Goal: Task Accomplishment & Management: Manage account settings

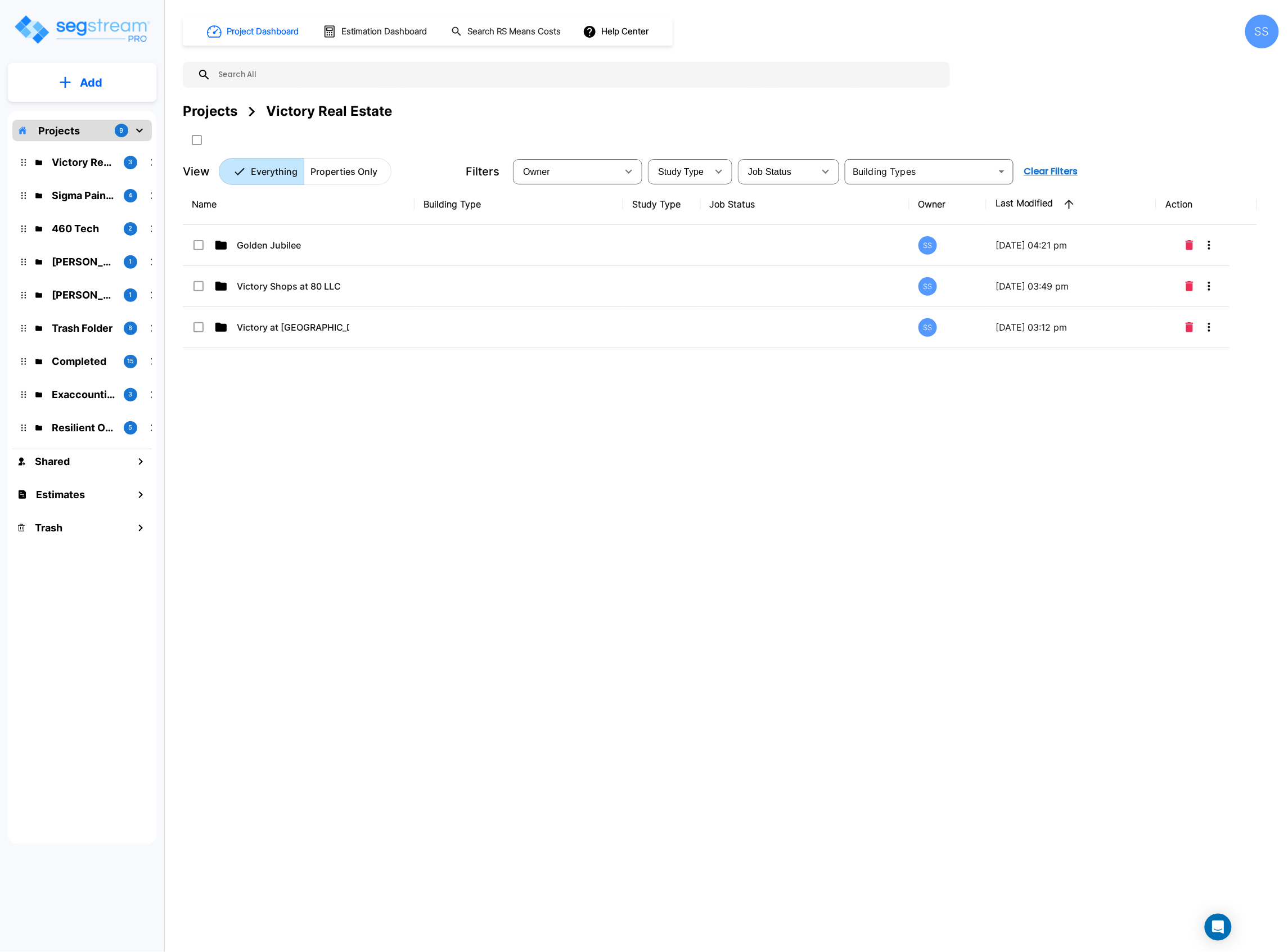
click at [209, 102] on div "Projects" at bounding box center [210, 111] width 55 height 20
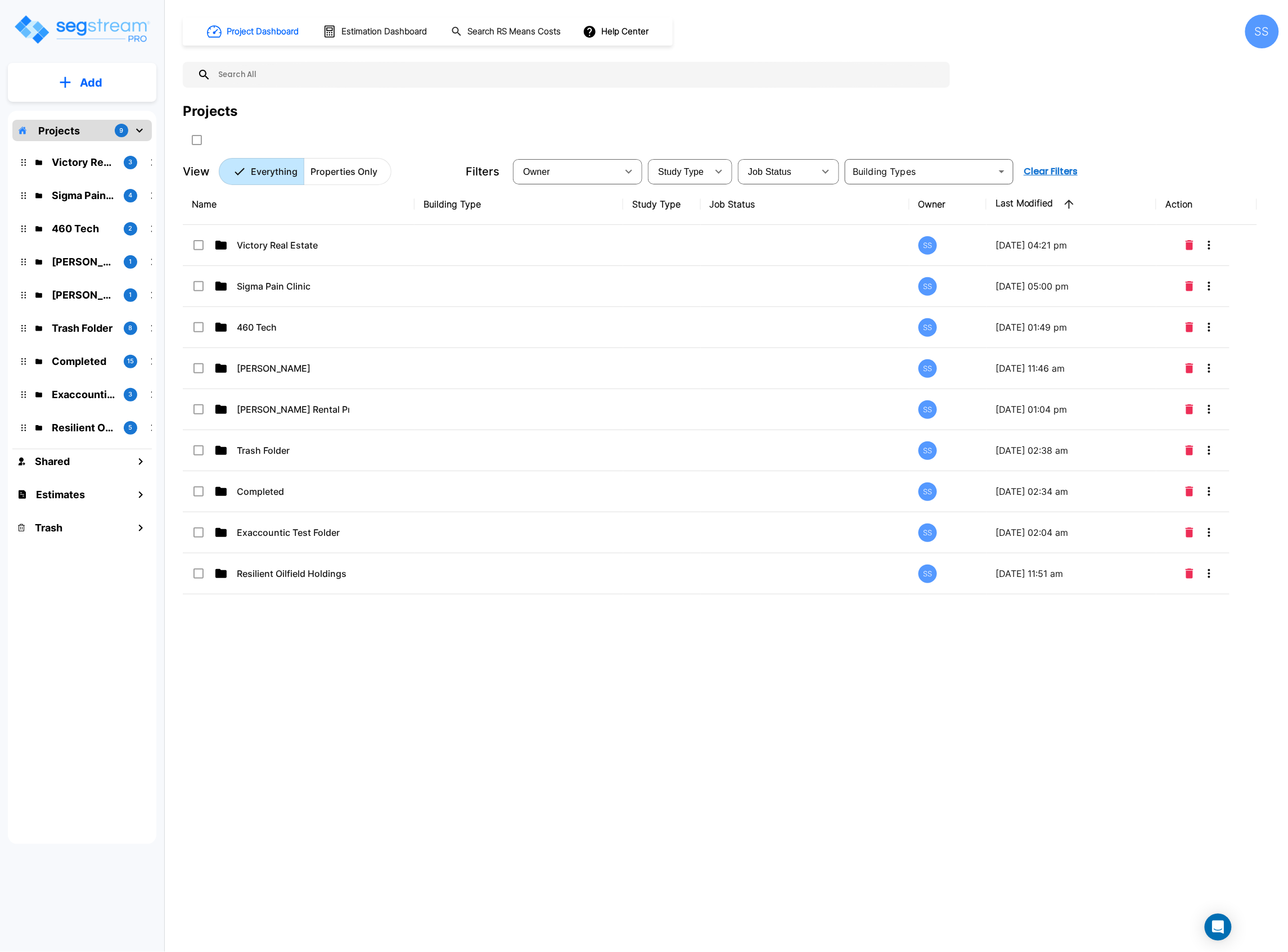
click at [108, 80] on button "Add" at bounding box center [82, 82] width 148 height 33
click at [99, 115] on p "Add Folder" at bounding box center [88, 113] width 46 height 14
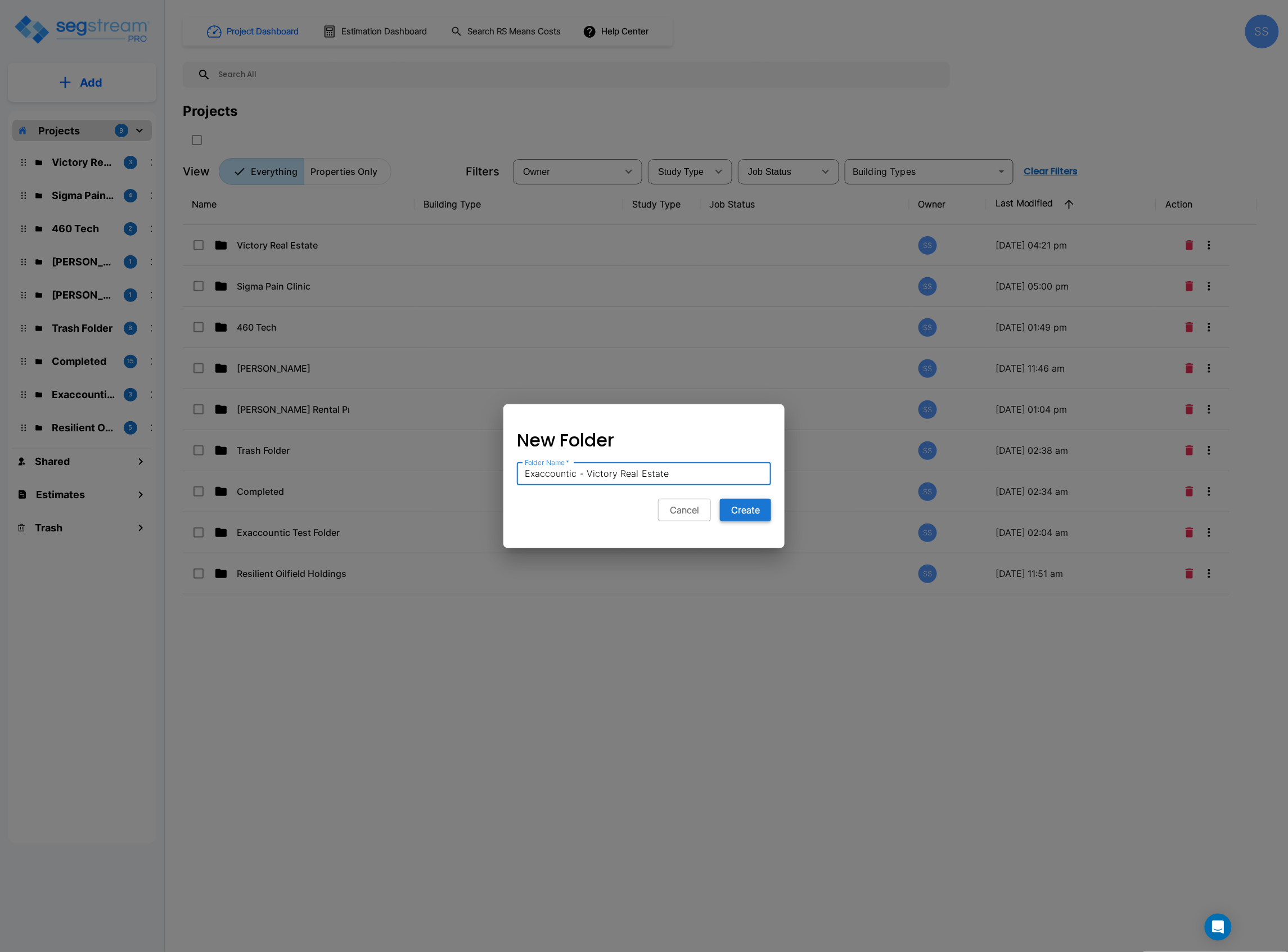
type input "Exaccountic - Victory Real Estate"
click at [767, 504] on button "Create" at bounding box center [746, 510] width 51 height 23
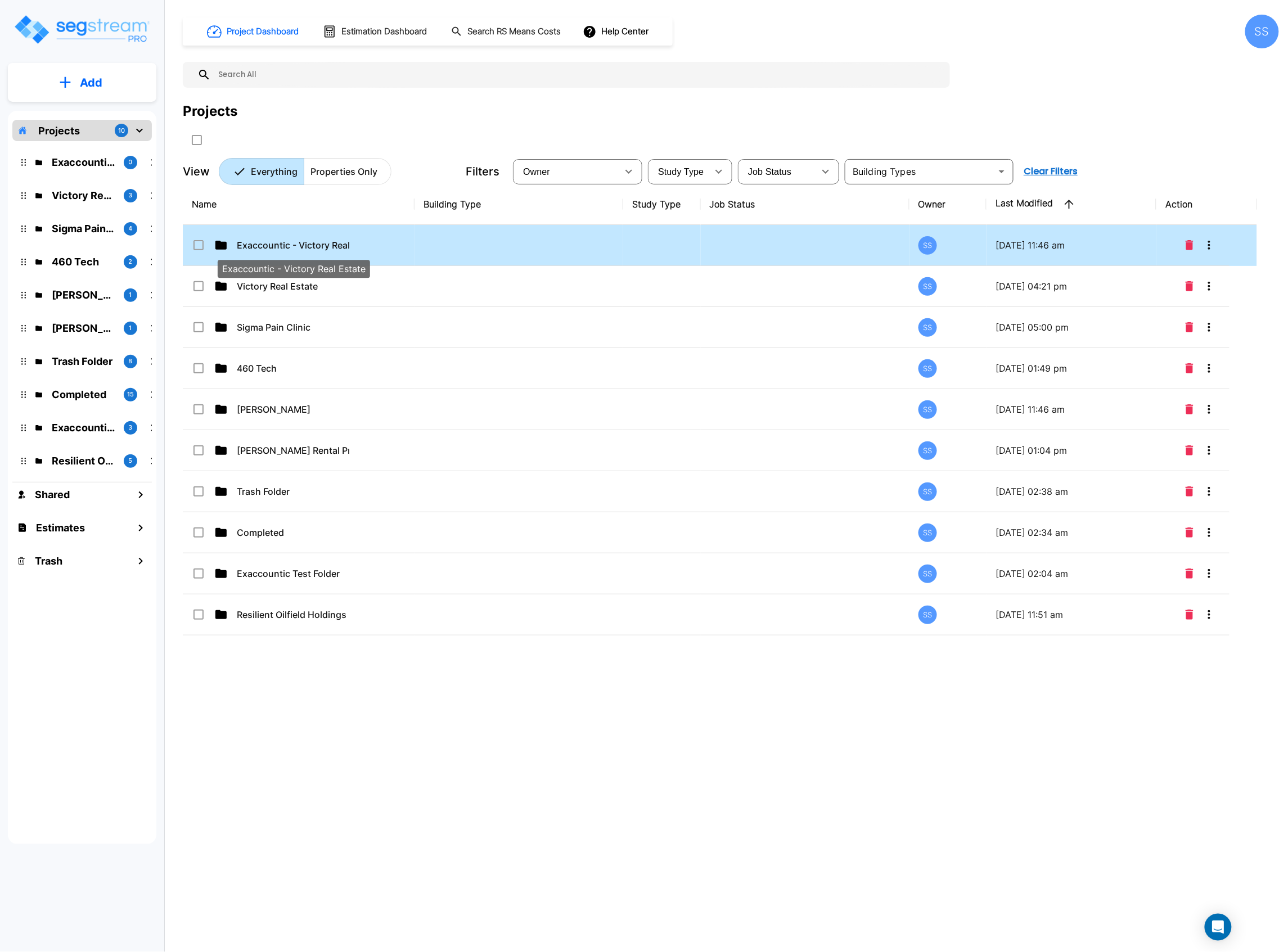
click at [319, 241] on p "Exaccountic - Victory Real Estate" at bounding box center [293, 245] width 113 height 14
checkbox input "true"
click at [319, 241] on p "Exaccountic - Victory Real Estate" at bounding box center [293, 245] width 113 height 14
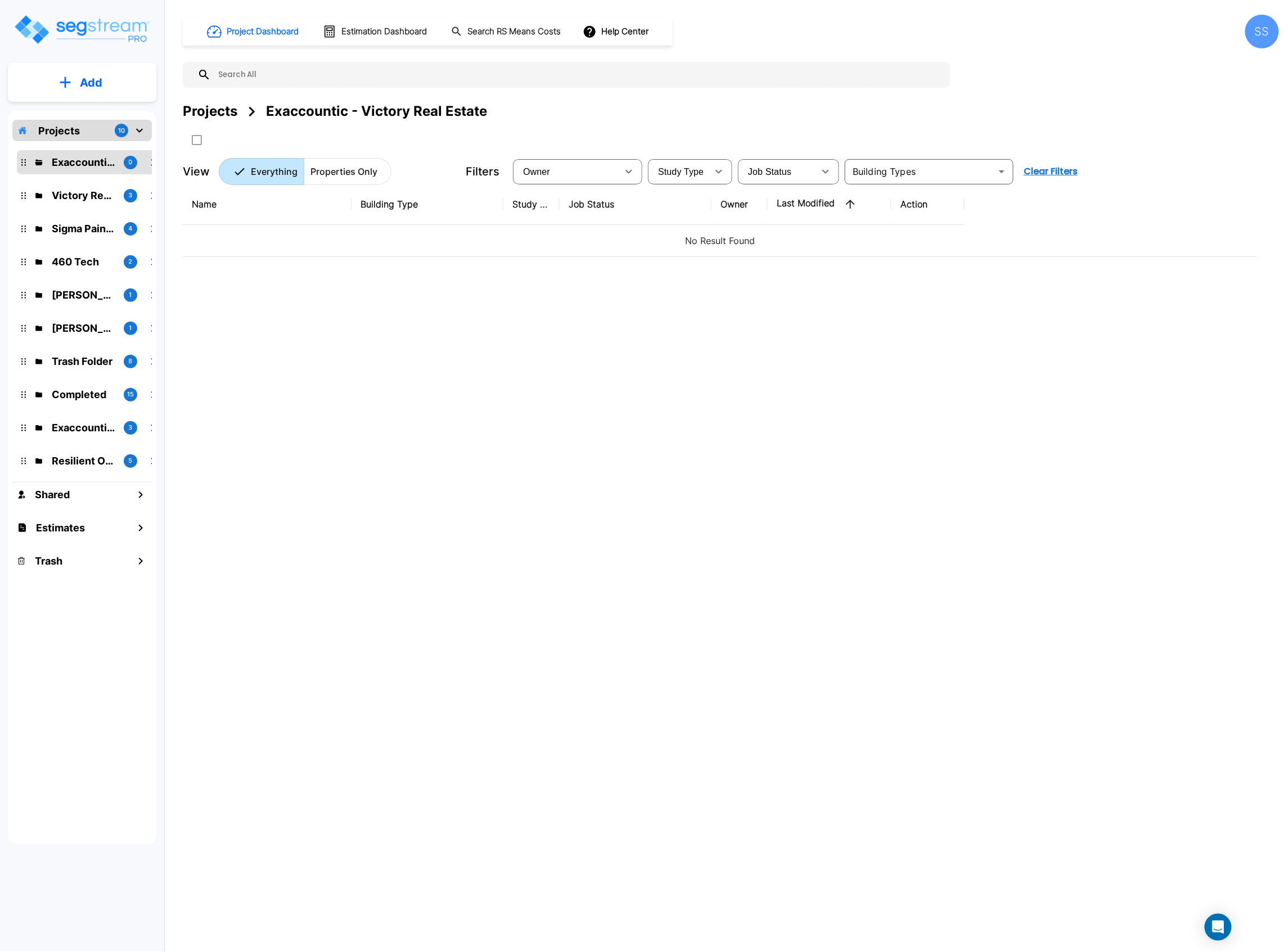
drag, startPoint x: 342, startPoint y: 349, endPoint x: 333, endPoint y: 203, distance: 146.3
click at [342, 349] on div "Name Building Type Study Type Job Status Owner Last Modified Action No Result F…" at bounding box center [720, 479] width 1074 height 591
click at [86, 106] on div "Add Projects 10 Exaccountic - Victory Real Estate 0 Victory Real Estate 3 Sigma…" at bounding box center [82, 426] width 164 height 852
click at [97, 88] on p "Add" at bounding box center [91, 83] width 23 height 17
click at [79, 145] on p "Add Property" at bounding box center [89, 145] width 57 height 14
